Goal: Complete application form

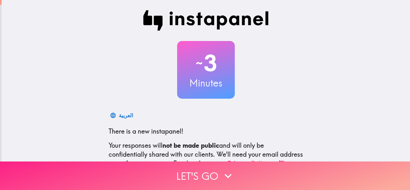
click at [225, 174] on icon "button" at bounding box center [228, 176] width 7 height 4
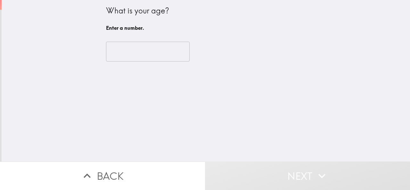
click at [141, 48] on input "number" at bounding box center [148, 52] width 84 height 20
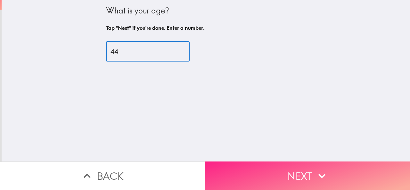
type input "44"
click at [260, 168] on button "Next" at bounding box center [307, 175] width 205 height 29
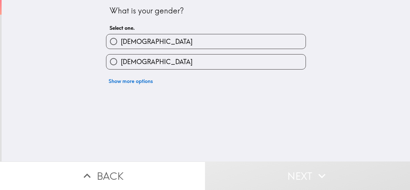
click at [126, 61] on span "[DEMOGRAPHIC_DATA]" at bounding box center [157, 61] width 72 height 9
click at [121, 61] on input "[DEMOGRAPHIC_DATA]" at bounding box center [113, 61] width 14 height 14
radio input "true"
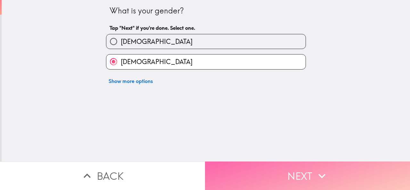
click at [292, 179] on button "Next" at bounding box center [307, 175] width 205 height 29
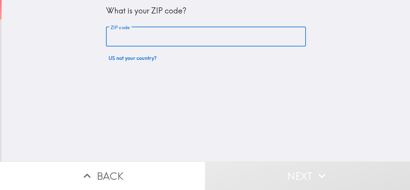
click at [166, 32] on input "ZIP code" at bounding box center [206, 37] width 200 height 20
type input "18372"
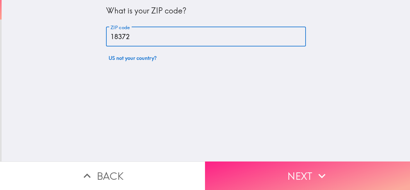
click at [292, 173] on button "Next" at bounding box center [307, 175] width 205 height 29
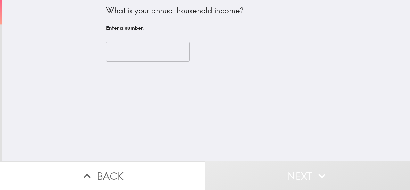
click at [131, 46] on input "number" at bounding box center [148, 52] width 84 height 20
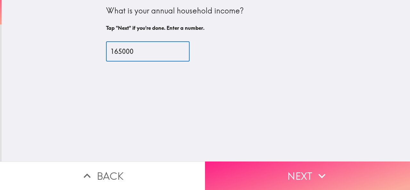
type input "165000"
click at [309, 174] on button "Next" at bounding box center [307, 175] width 205 height 29
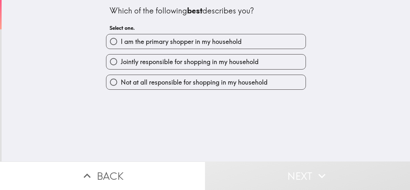
click at [178, 41] on span "I am the primary shopper in my household" at bounding box center [181, 41] width 121 height 9
click at [121, 41] on input "I am the primary shopper in my household" at bounding box center [113, 41] width 14 height 14
radio input "true"
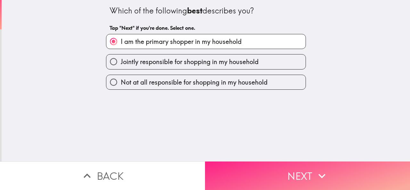
click at [293, 176] on button "Next" at bounding box center [307, 175] width 205 height 29
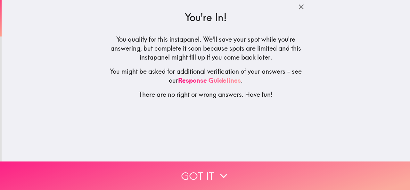
click at [224, 176] on icon "button" at bounding box center [224, 176] width 14 height 14
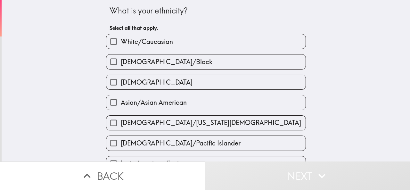
click at [154, 42] on span "White/Caucasian" at bounding box center [147, 41] width 52 height 9
click at [121, 42] on input "White/Caucasian" at bounding box center [113, 41] width 14 height 14
checkbox input "true"
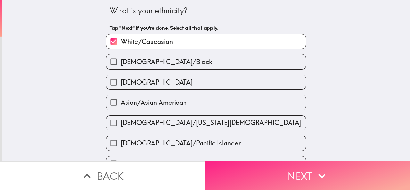
click at [267, 168] on button "Next" at bounding box center [307, 175] width 205 height 29
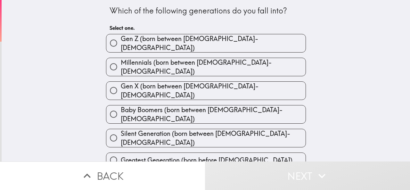
click at [159, 63] on span "Millennials (born between [DEMOGRAPHIC_DATA]-[DEMOGRAPHIC_DATA])" at bounding box center [213, 67] width 185 height 18
click at [121, 63] on input "Millennials (born between [DEMOGRAPHIC_DATA]-[DEMOGRAPHIC_DATA])" at bounding box center [113, 67] width 14 height 14
radio input "true"
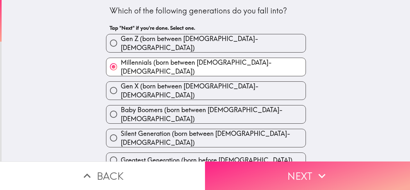
click at [283, 171] on button "Next" at bounding box center [307, 175] width 205 height 29
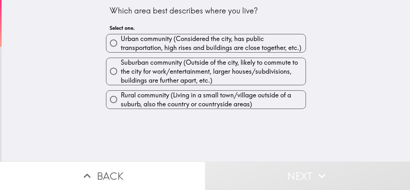
click at [167, 72] on span "Suburban community (Outside of the city, likely to commute to the city for work…" at bounding box center [213, 71] width 185 height 27
click at [121, 72] on input "Suburban community (Outside of the city, likely to commute to the city for work…" at bounding box center [113, 71] width 14 height 14
radio input "true"
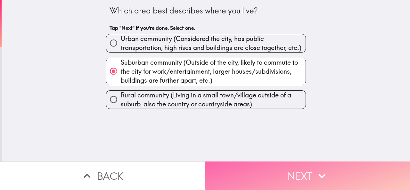
click at [267, 171] on button "Next" at bounding box center [307, 175] width 205 height 29
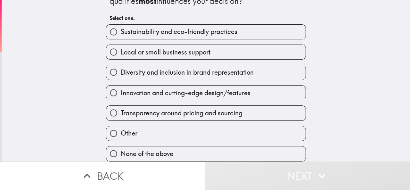
scroll to position [26, 0]
click at [170, 88] on span "Innovation and cutting-edge design/features" at bounding box center [186, 92] width 130 height 9
click at [121, 87] on input "Innovation and cutting-edge design/features" at bounding box center [113, 93] width 14 height 14
radio input "true"
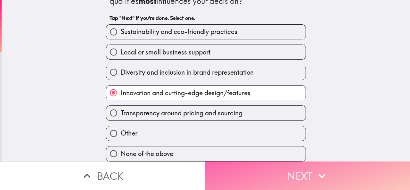
click at [292, 178] on button "Next" at bounding box center [307, 175] width 205 height 29
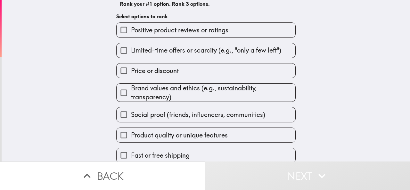
scroll to position [64, 0]
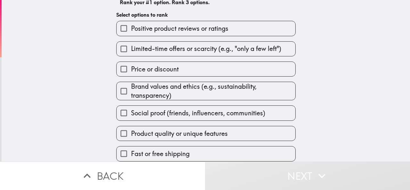
click at [172, 129] on span "Product quality or unique features" at bounding box center [179, 133] width 97 height 9
click at [131, 128] on input "Product quality or unique features" at bounding box center [124, 133] width 14 height 14
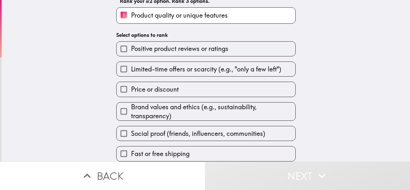
click at [151, 49] on label "Positive product reviews or ratings" at bounding box center [206, 49] width 179 height 14
click at [131, 49] on input "Positive product reviews or ratings" at bounding box center [124, 49] width 14 height 14
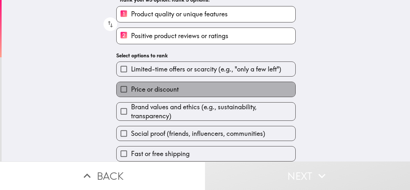
click at [156, 85] on span "Price or discount" at bounding box center [155, 89] width 48 height 9
click at [131, 84] on input "Price or discount" at bounding box center [124, 89] width 14 height 14
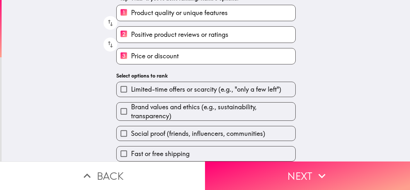
scroll to position [68, 0]
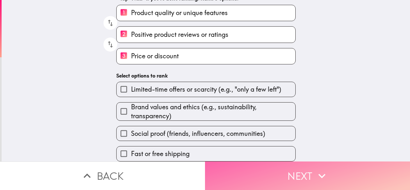
click at [301, 166] on button "Next" at bounding box center [307, 175] width 205 height 29
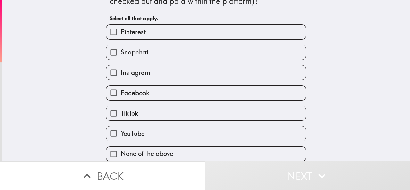
scroll to position [37, 0]
click at [152, 149] on span "None of the above" at bounding box center [147, 153] width 53 height 9
click at [121, 149] on input "None of the above" at bounding box center [113, 154] width 14 height 14
checkbox input "true"
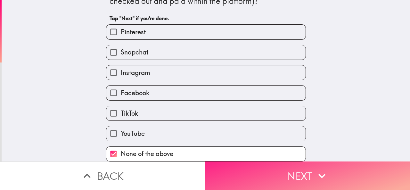
click at [291, 176] on button "Next" at bounding box center [307, 175] width 205 height 29
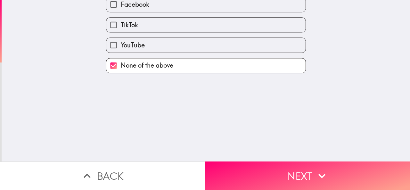
scroll to position [0, 0]
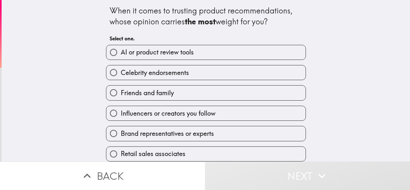
scroll to position [6, 0]
click at [195, 48] on label "AI or product review tools" at bounding box center [205, 52] width 199 height 14
click at [121, 48] on input "AI or product review tools" at bounding box center [113, 52] width 14 height 14
radio input "true"
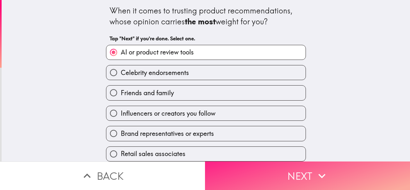
click at [285, 173] on button "Next" at bounding box center [307, 175] width 205 height 29
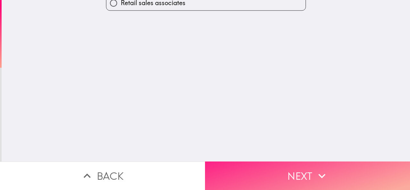
scroll to position [0, 0]
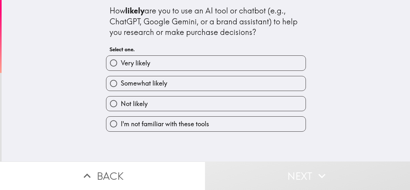
click at [164, 64] on label "Very likely" at bounding box center [205, 63] width 199 height 14
click at [121, 64] on input "Very likely" at bounding box center [113, 63] width 14 height 14
radio input "true"
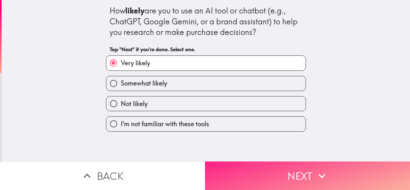
click at [290, 171] on button "Next" at bounding box center [307, 175] width 205 height 29
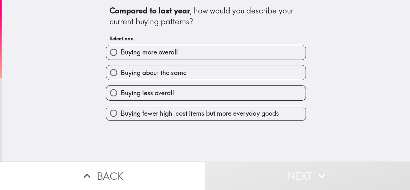
click at [170, 57] on span "Buying more overall" at bounding box center [149, 52] width 57 height 9
click at [121, 57] on input "Buying more overall" at bounding box center [113, 52] width 14 height 14
radio input "true"
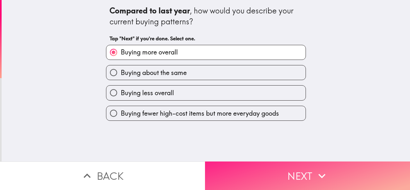
click at [305, 171] on button "Next" at bounding box center [307, 175] width 205 height 29
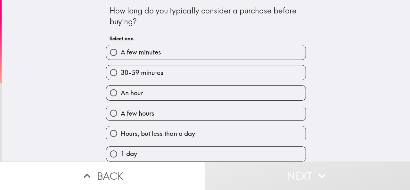
click at [144, 75] on span "30-59 minutes" at bounding box center [142, 72] width 43 height 9
click at [121, 75] on input "30-59 minutes" at bounding box center [113, 72] width 14 height 14
radio input "true"
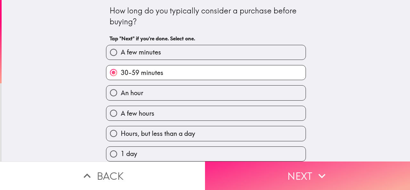
click at [303, 170] on button "Next" at bounding box center [307, 175] width 205 height 29
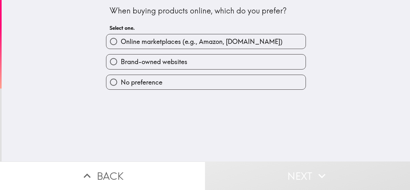
click at [233, 38] on span "Online marketplaces (e.g., Amazon, [DOMAIN_NAME])" at bounding box center [202, 41] width 162 height 9
click at [121, 38] on input "Online marketplaces (e.g., Amazon, [DOMAIN_NAME])" at bounding box center [113, 41] width 14 height 14
radio input "true"
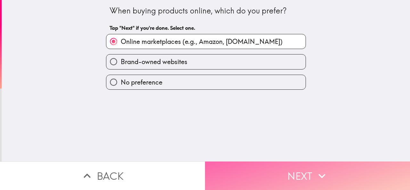
click at [287, 168] on button "Next" at bounding box center [307, 175] width 205 height 29
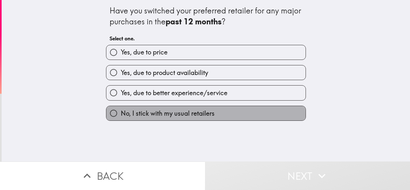
click at [163, 115] on span "No, I stick with my usual retailers" at bounding box center [168, 113] width 94 height 9
click at [121, 115] on input "No, I stick with my usual retailers" at bounding box center [113, 113] width 14 height 14
radio input "true"
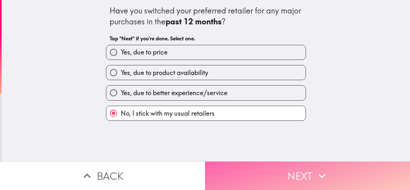
click at [299, 177] on button "Next" at bounding box center [307, 175] width 205 height 29
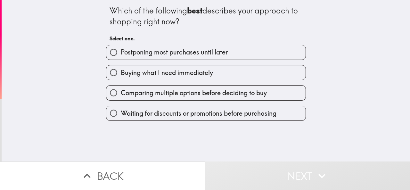
click at [183, 93] on span "Comparing multiple options before deciding to buy" at bounding box center [194, 92] width 146 height 9
click at [121, 93] on input "Comparing multiple options before deciding to buy" at bounding box center [113, 93] width 14 height 14
radio input "true"
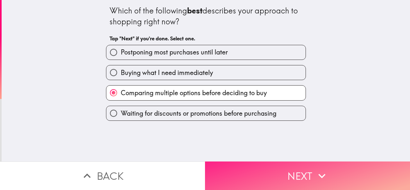
click at [268, 168] on button "Next" at bounding box center [307, 175] width 205 height 29
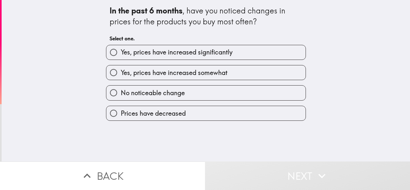
click at [179, 113] on span "Prices have decreased" at bounding box center [153, 113] width 65 height 9
click at [121, 113] on input "Prices have decreased" at bounding box center [113, 113] width 14 height 14
radio input "true"
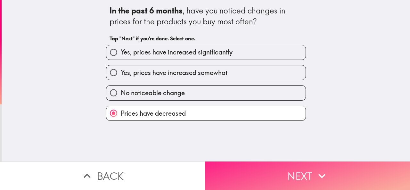
click at [249, 176] on button "Next" at bounding box center [307, 175] width 205 height 29
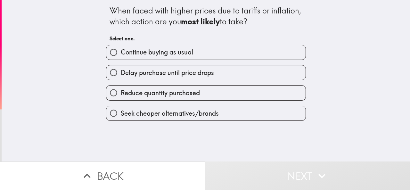
click at [196, 52] on label "Continue buying as usual" at bounding box center [205, 52] width 199 height 14
click at [121, 52] on input "Continue buying as usual" at bounding box center [113, 52] width 14 height 14
radio input "true"
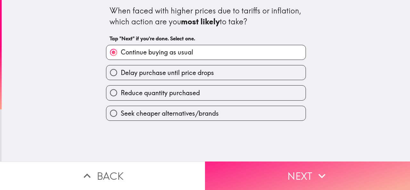
click at [293, 174] on button "Next" at bounding box center [307, 175] width 205 height 29
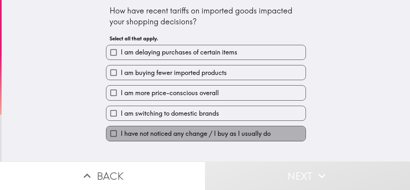
click at [172, 134] on span "I have not noticed any change / I buy as I usually do" at bounding box center [196, 133] width 150 height 9
click at [121, 134] on input "I have not noticed any change / I buy as I usually do" at bounding box center [113, 133] width 14 height 14
checkbox input "true"
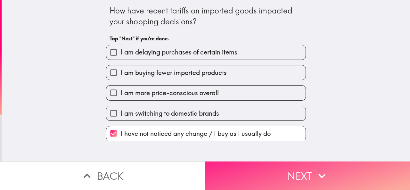
click at [265, 171] on button "Next" at bounding box center [307, 175] width 205 height 29
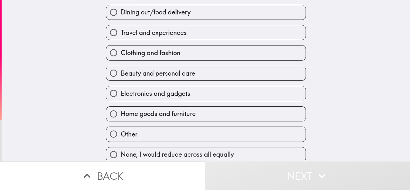
scroll to position [47, 0]
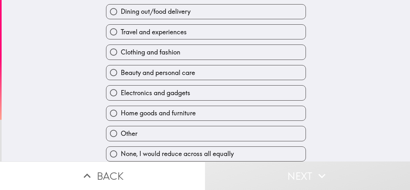
click at [149, 109] on span "Home goods and furniture" at bounding box center [158, 113] width 75 height 9
click at [121, 107] on input "Home goods and furniture" at bounding box center [113, 113] width 14 height 14
radio input "true"
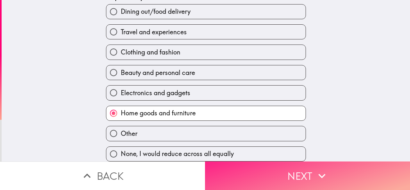
click at [271, 176] on button "Next" at bounding box center [307, 175] width 205 height 29
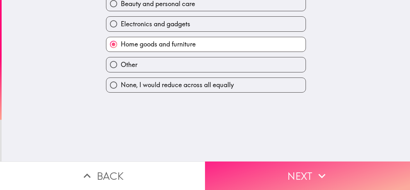
scroll to position [0, 0]
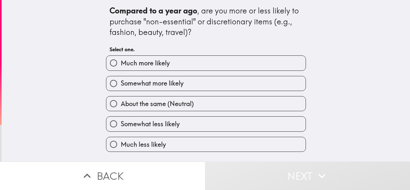
click at [139, 80] on span "Somewhat more likely" at bounding box center [152, 83] width 63 height 9
click at [121, 80] on input "Somewhat more likely" at bounding box center [113, 83] width 14 height 14
radio input "true"
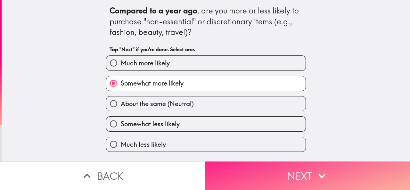
click at [286, 175] on button "Next" at bounding box center [307, 175] width 205 height 29
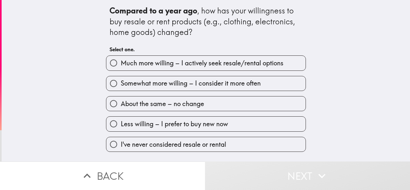
click at [211, 103] on label "About the same – no change" at bounding box center [205, 103] width 199 height 14
click at [121, 103] on input "About the same – no change" at bounding box center [113, 103] width 14 height 14
radio input "true"
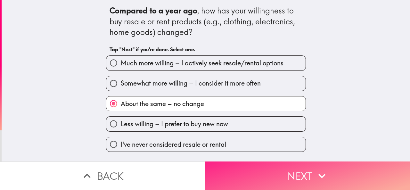
click at [300, 173] on button "Next" at bounding box center [307, 175] width 205 height 29
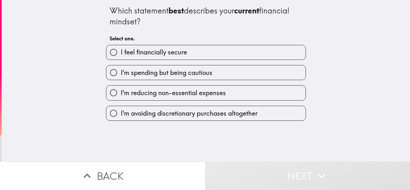
click at [163, 52] on span "I feel financially secure" at bounding box center [154, 52] width 66 height 9
click at [121, 52] on input "I feel financially secure" at bounding box center [113, 52] width 14 height 14
radio input "true"
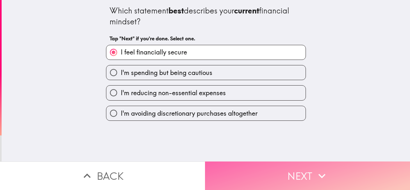
click at [298, 171] on button "Next" at bounding box center [307, 175] width 205 height 29
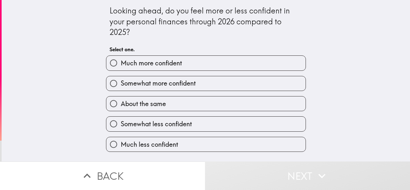
click at [190, 64] on label "Much more confident" at bounding box center [205, 63] width 199 height 14
click at [121, 64] on input "Much more confident" at bounding box center [113, 63] width 14 height 14
radio input "true"
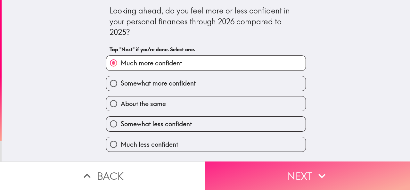
click at [300, 172] on button "Next" at bounding box center [307, 175] width 205 height 29
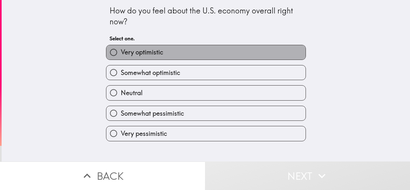
click at [175, 54] on label "Very optimistic" at bounding box center [205, 52] width 199 height 14
click at [121, 54] on input "Very optimistic" at bounding box center [113, 52] width 14 height 14
radio input "true"
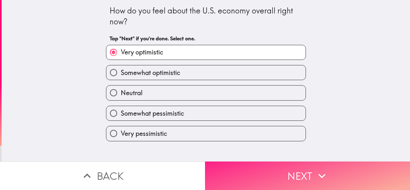
click at [301, 174] on button "Next" at bounding box center [307, 175] width 205 height 29
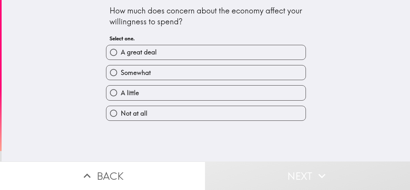
click at [128, 110] on span "Not at all" at bounding box center [134, 113] width 27 height 9
click at [121, 110] on input "Not at all" at bounding box center [113, 113] width 14 height 14
radio input "true"
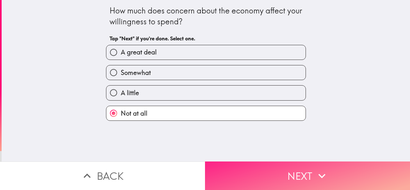
click at [305, 165] on button "Next" at bounding box center [307, 175] width 205 height 29
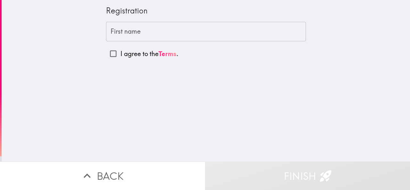
click at [157, 32] on input "First name" at bounding box center [206, 32] width 200 height 20
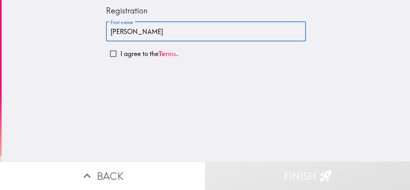
type input "[PERSON_NAME]"
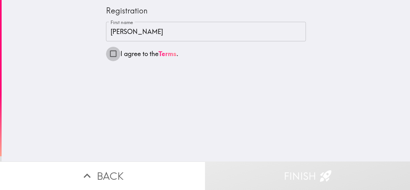
click at [107, 54] on input "I agree to the Terms ." at bounding box center [113, 53] width 14 height 14
checkbox input "true"
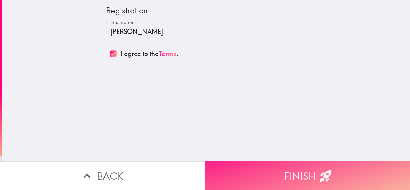
click at [290, 167] on button "Finish" at bounding box center [307, 175] width 205 height 29
